Goal: Information Seeking & Learning: Learn about a topic

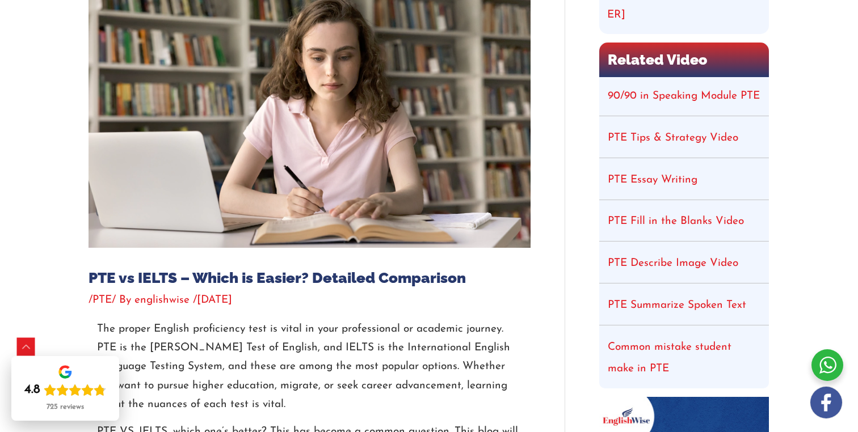
scroll to position [218, 0]
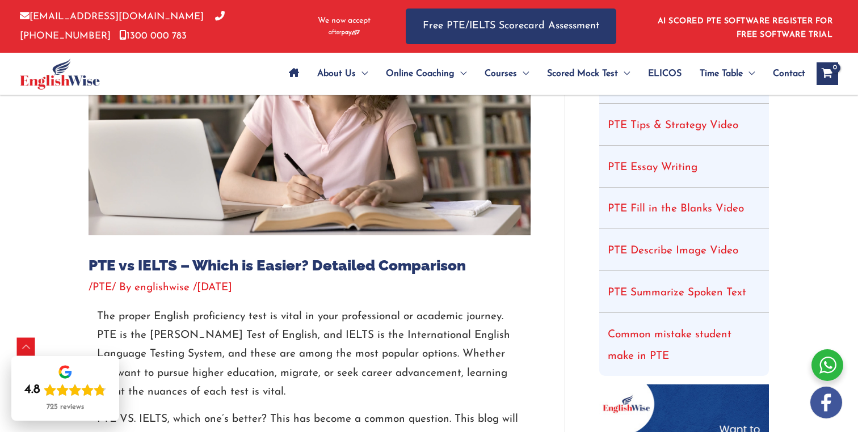
click at [91, 264] on h1 "PTE vs IELTS – Which is Easier? Detailed Comparison" at bounding box center [310, 266] width 442 height 18
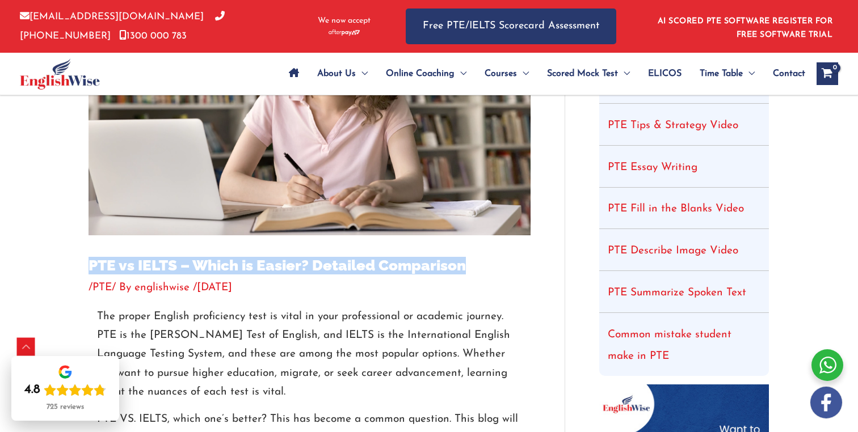
drag, startPoint x: 91, startPoint y: 264, endPoint x: 468, endPoint y: 262, distance: 376.2
click at [468, 262] on h1 "PTE vs IELTS – Which is Easier? Detailed Comparison" at bounding box center [310, 266] width 442 height 18
copy h1 "PTE vs IELTS – Which is Easier? Detailed Comparison"
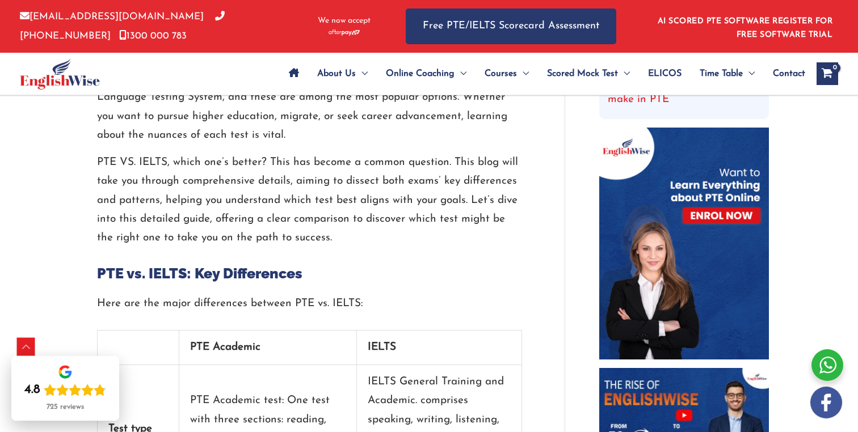
scroll to position [536, 0]
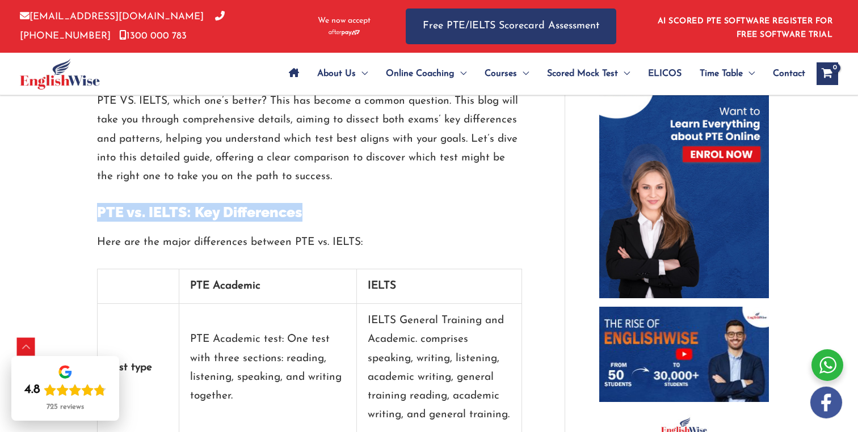
drag, startPoint x: 100, startPoint y: 214, endPoint x: 310, endPoint y: 214, distance: 210.0
click at [310, 214] on h2 "PTE vs. IELTS: Key Differences" at bounding box center [309, 212] width 425 height 19
copy h2 "PTE vs. IELTS: Key Differences"
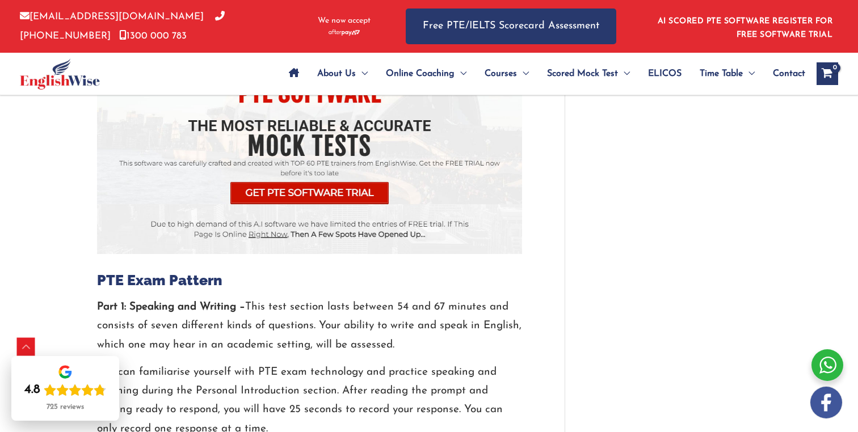
scroll to position [1577, 0]
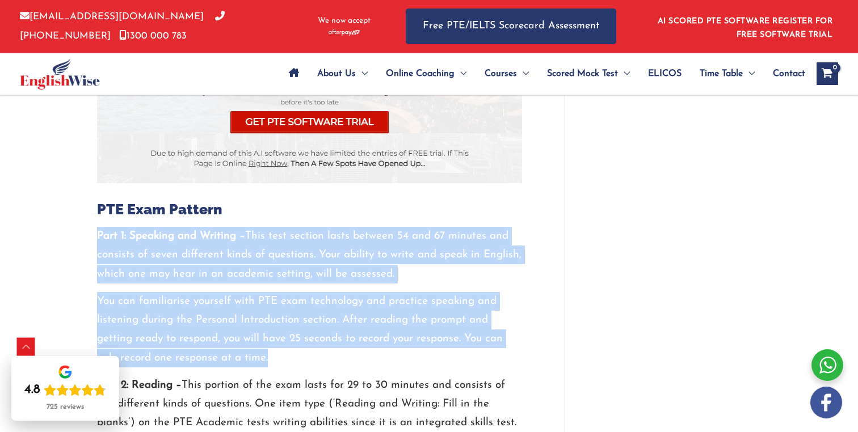
drag, startPoint x: 98, startPoint y: 219, endPoint x: 287, endPoint y: 334, distance: 220.5
click at [287, 334] on div "Part 1: Speaking and Writing – This test section lasts between 54 and 67 minute…" at bounding box center [309, 372] width 425 height 290
copy div "Part 1: Speaking and Writing – This test section lasts between 54 and 67 minute…"
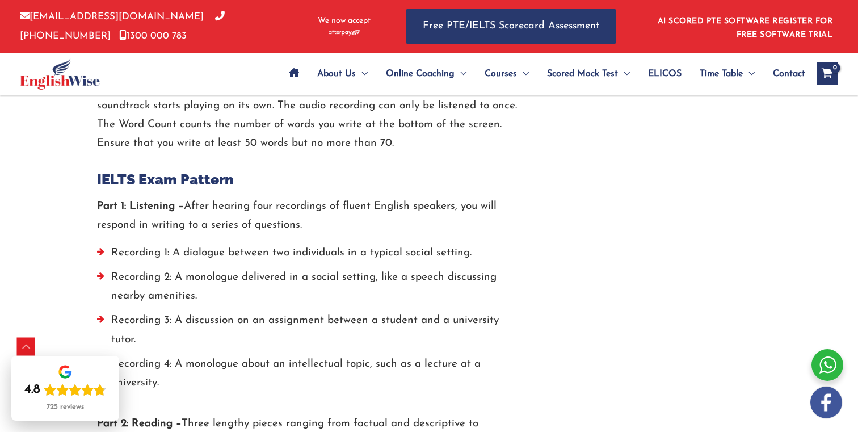
scroll to position [1946, 0]
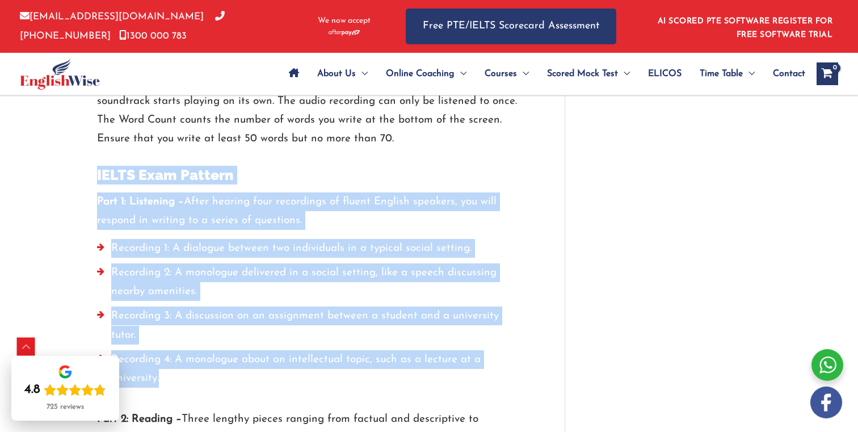
drag, startPoint x: 98, startPoint y: 158, endPoint x: 251, endPoint y: 378, distance: 267.9
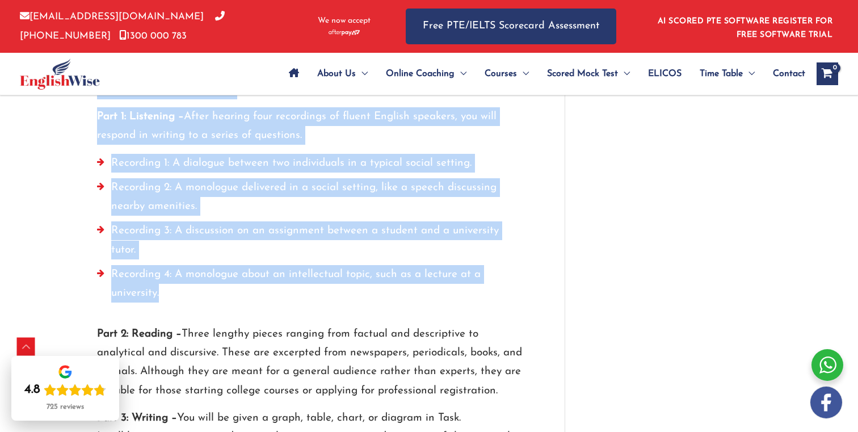
scroll to position [2034, 0]
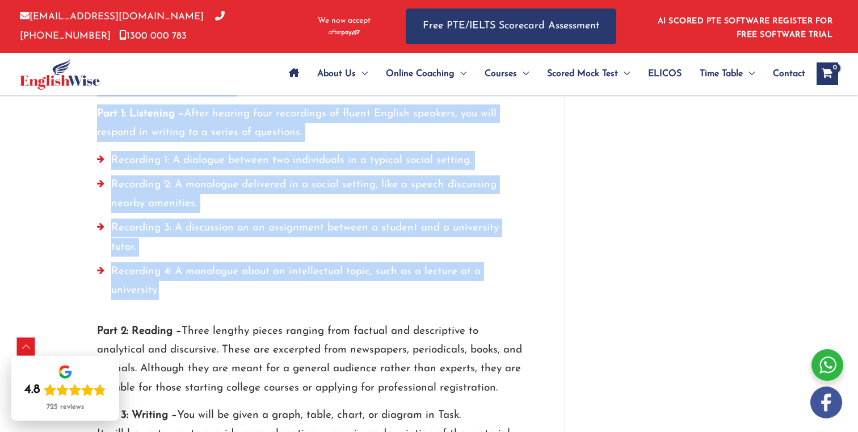
copy div "IELTS Exam Pattern Part 1: Listening – After hearing four recordings of fluent …"
click at [253, 266] on li "Recording 4: A monologue about an intellectual topic, such as a lecture at a un…" at bounding box center [309, 284] width 425 height 44
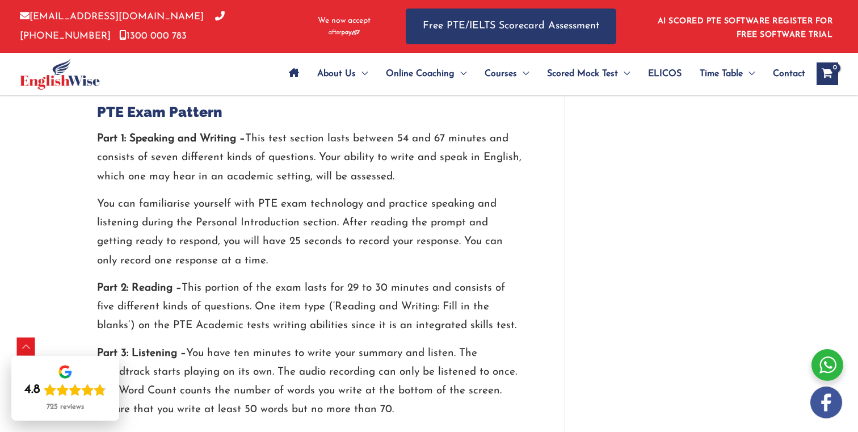
scroll to position [1684, 0]
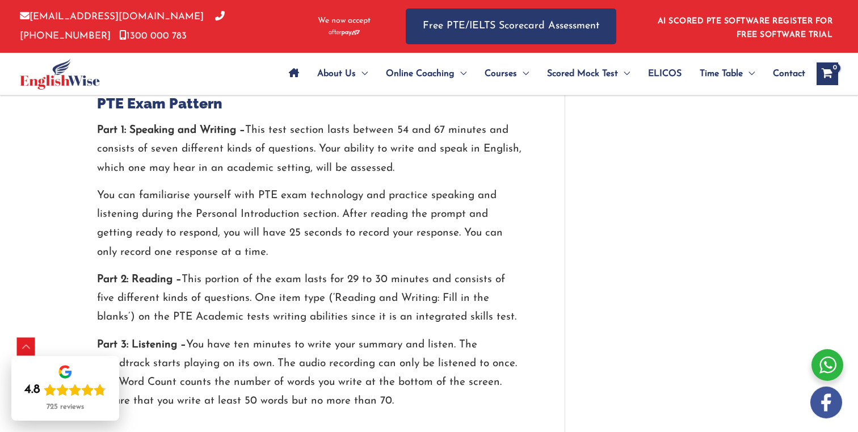
drag, startPoint x: 97, startPoint y: 112, endPoint x: 408, endPoint y: 387, distance: 414.9
click at [408, 387] on div "Part 1: Speaking and Writing – This test section lasts between 54 and 67 minute…" at bounding box center [309, 266] width 425 height 290
copy div "Lore 9: Ipsumdol sit Ametcon – Adip elit seddoei tempo incidid 51 utl 11 etdolo…"
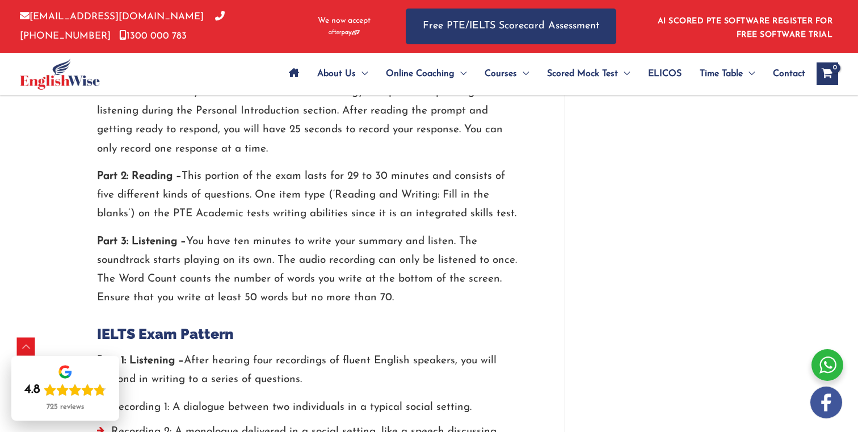
scroll to position [1908, 0]
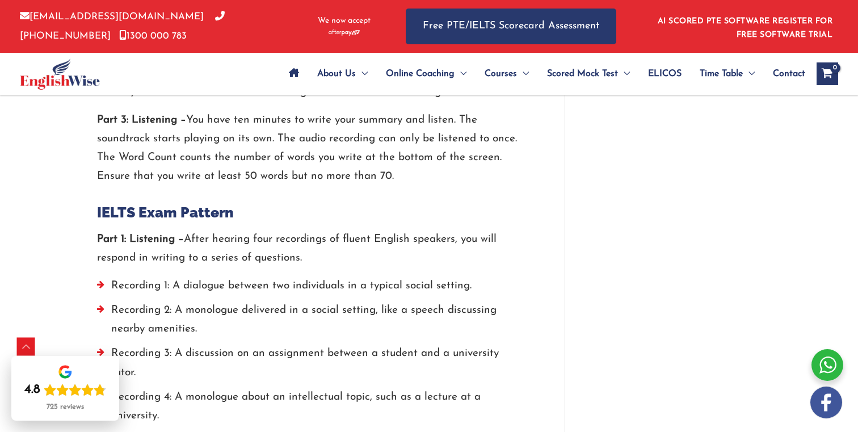
click at [154, 186] on div at bounding box center [309, 194] width 425 height 17
drag, startPoint x: 92, startPoint y: 197, endPoint x: 232, endPoint y: 195, distance: 139.0
copy h2 "IELTS Exam Pattern"
click at [217, 230] on p "Part 1: Listening – After hearing four recordings of fluent English speakers, y…" at bounding box center [309, 249] width 425 height 38
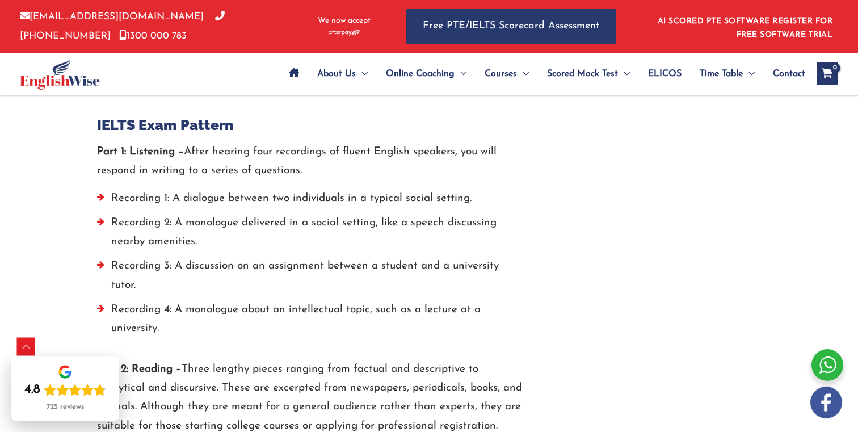
scroll to position [2009, 0]
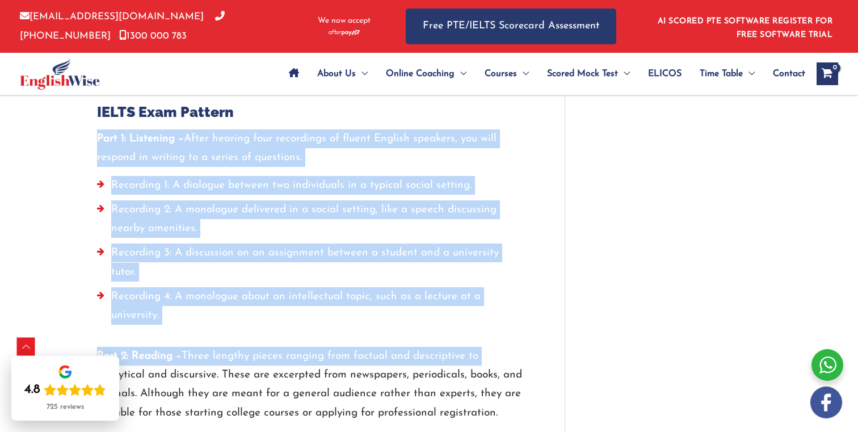
drag, startPoint x: 97, startPoint y: 119, endPoint x: 491, endPoint y: 347, distance: 455.6
click at [487, 347] on p "Part 2: Reading – Three lengthy pieces ranging from factual and descriptive to …" at bounding box center [309, 384] width 425 height 75
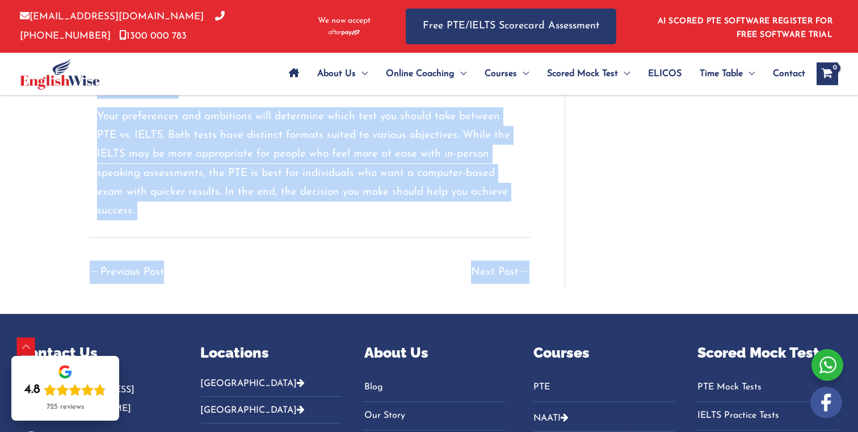
scroll to position [2627, 0]
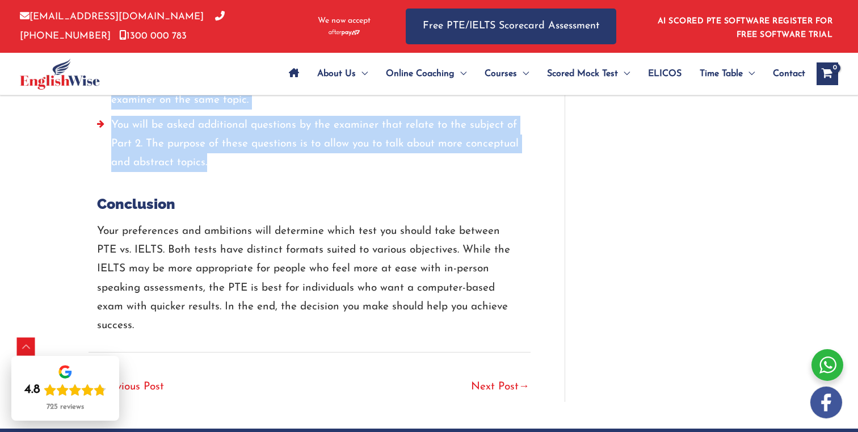
drag, startPoint x: 99, startPoint y: 111, endPoint x: 253, endPoint y: 152, distance: 159.7
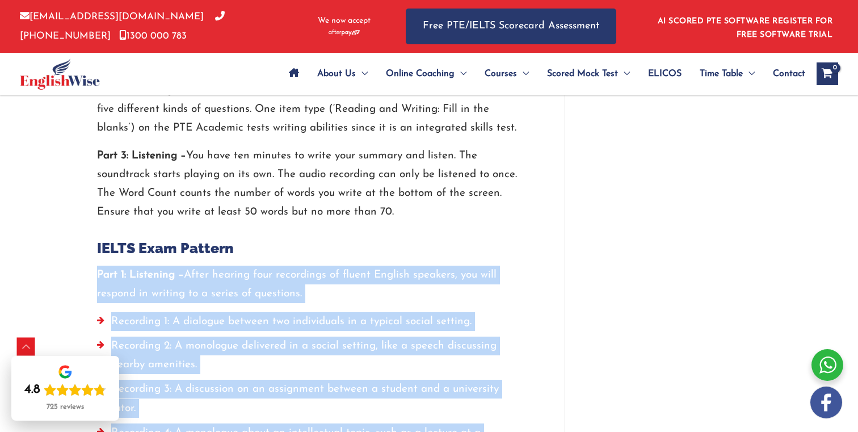
scroll to position [1874, 0]
copy div "Lore 5: Ipsumdolo – Sitam consect adip elitseddoe te incidi Utlabor etdolore, m…"
